Goal: Task Accomplishment & Management: Use online tool/utility

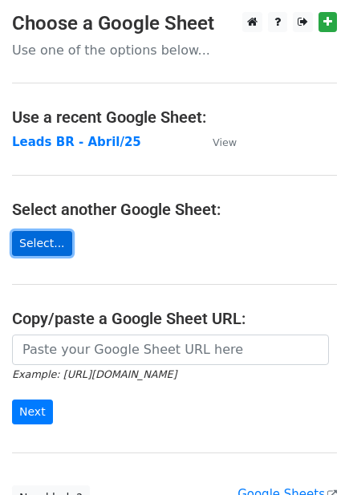
click at [47, 241] on link "Select..." at bounding box center [42, 243] width 60 height 25
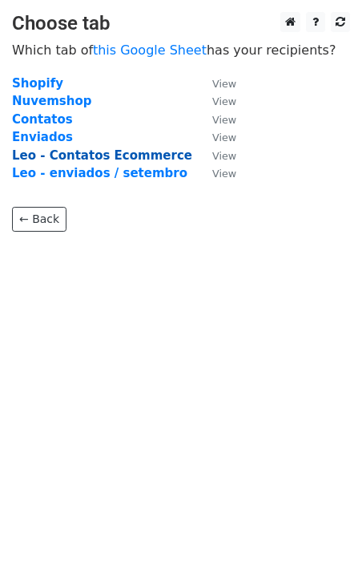
click at [152, 159] on strong "Leo - Contatos Ecommerce" at bounding box center [102, 155] width 180 height 14
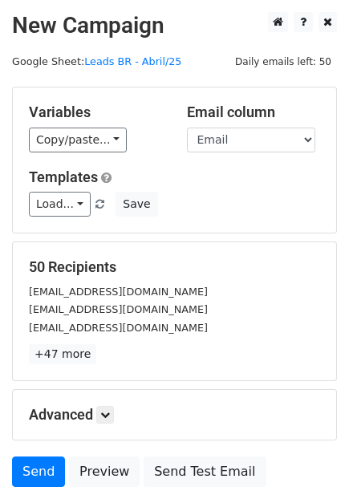
scroll to position [129, 0]
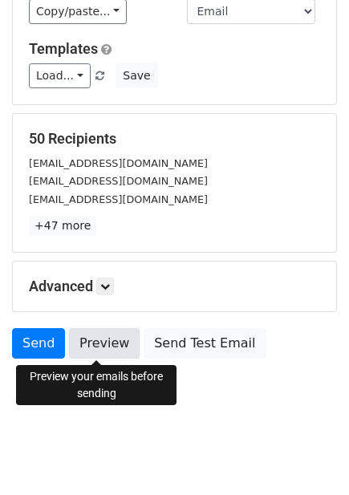
click at [98, 340] on link "Preview" at bounding box center [104, 343] width 71 height 30
click at [106, 346] on link "Preview" at bounding box center [104, 343] width 71 height 30
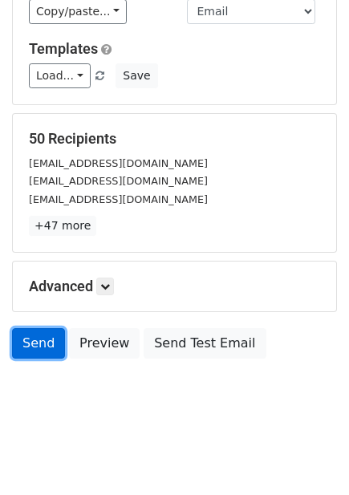
click at [36, 340] on link "Send" at bounding box center [38, 343] width 53 height 30
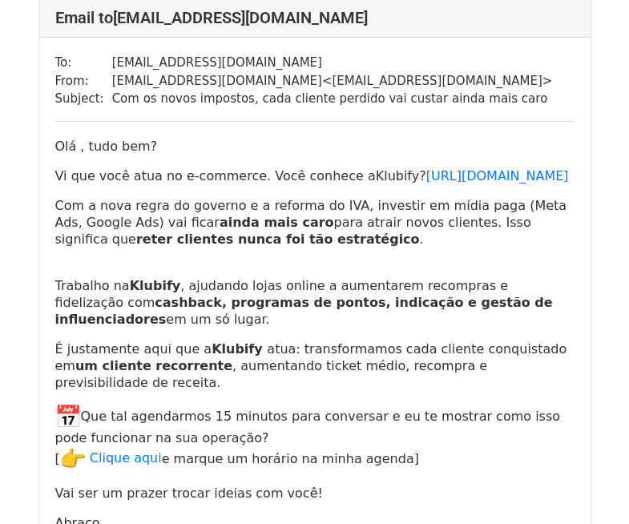
scroll to position [7055, 0]
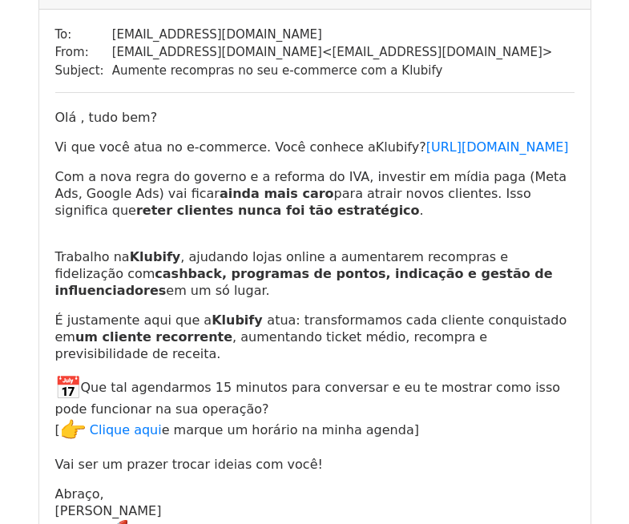
scroll to position [1443, 0]
